Goal: Find specific page/section: Find specific page/section

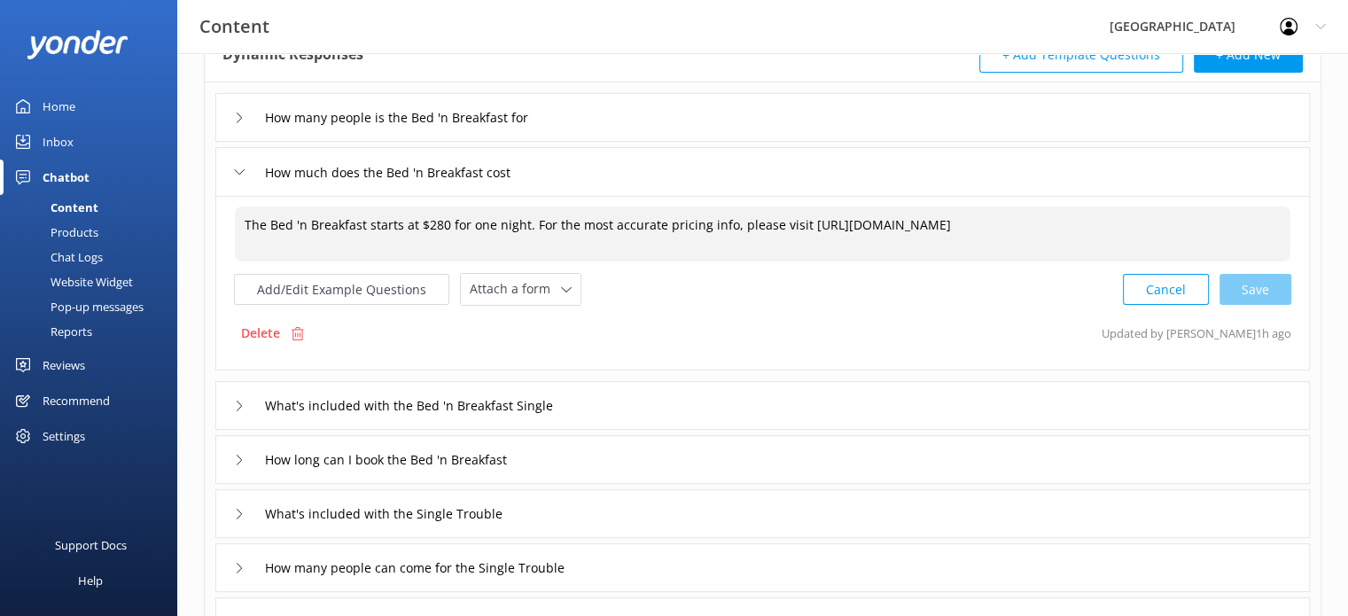
scroll to position [103, 0]
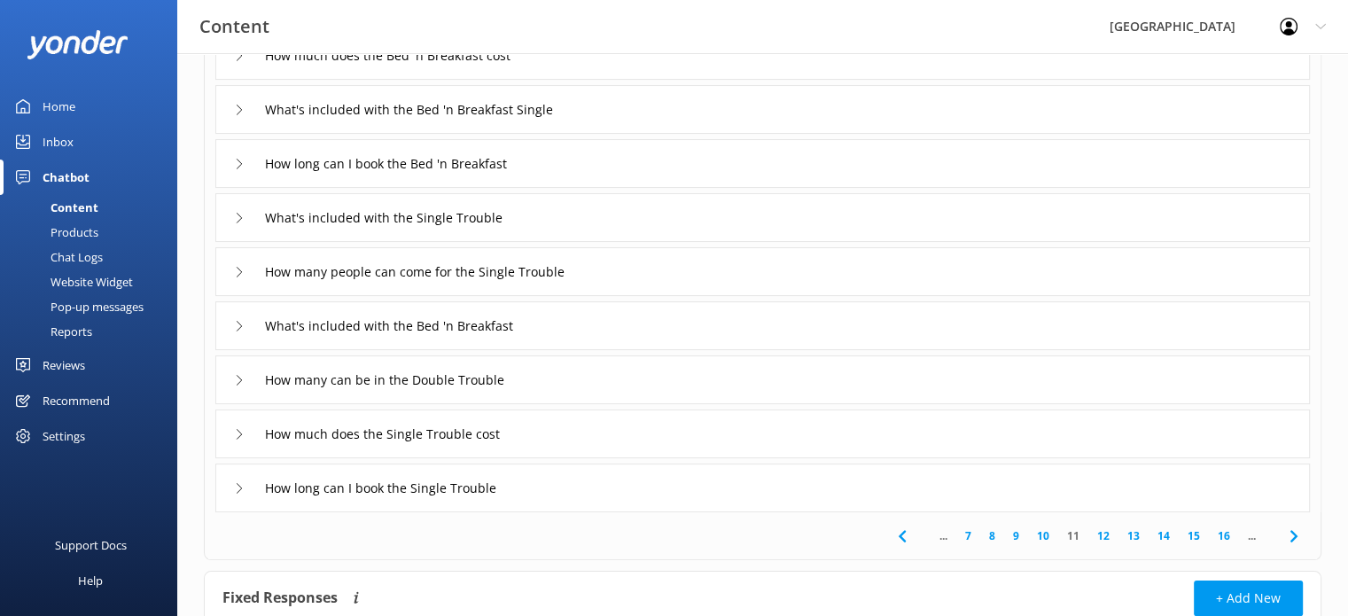
scroll to position [190, 0]
